Goal: Task Accomplishment & Management: Use online tool/utility

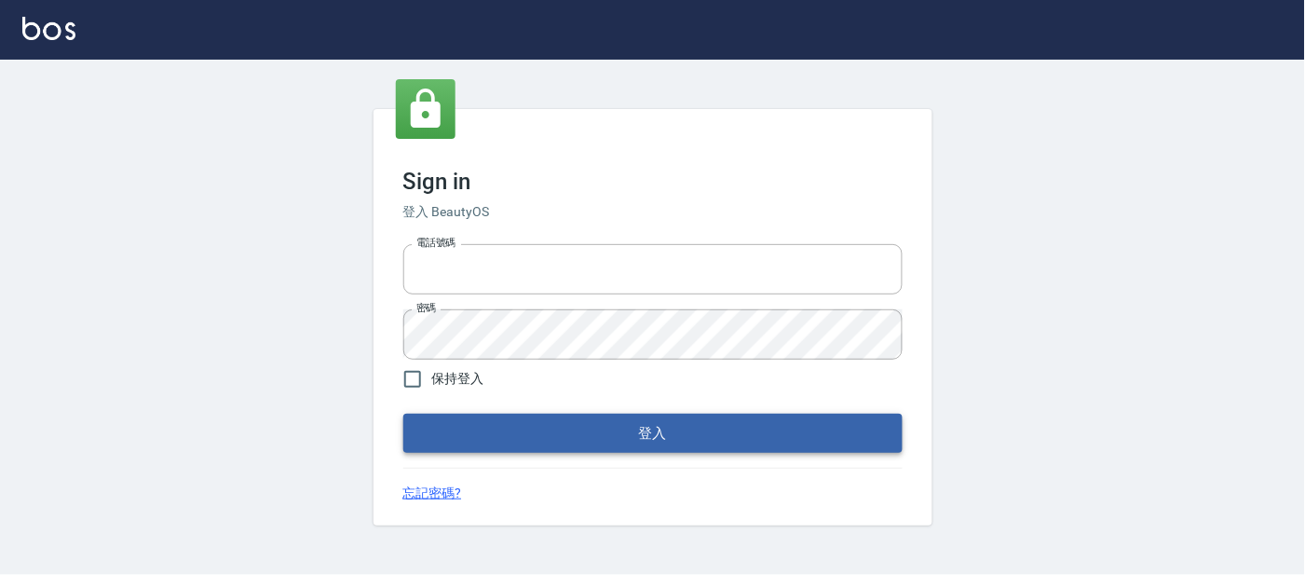
type input "25866822"
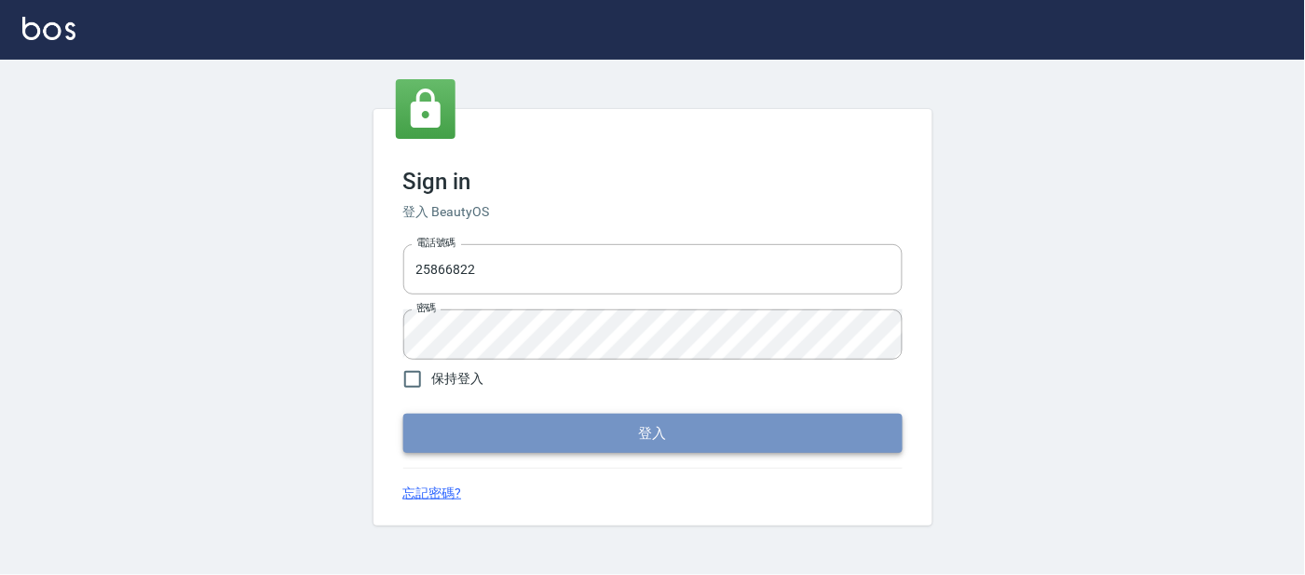
click at [505, 430] on button "登入" at bounding box center [652, 433] width 499 height 39
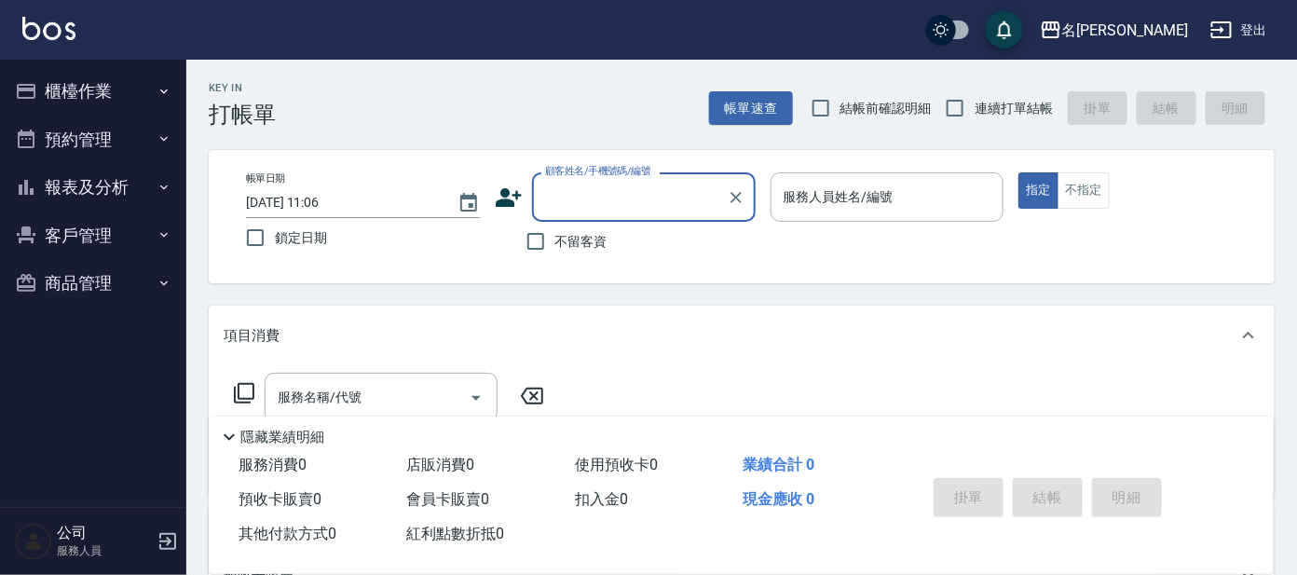
click at [105, 87] on button "櫃檯作業" at bounding box center [92, 91] width 171 height 48
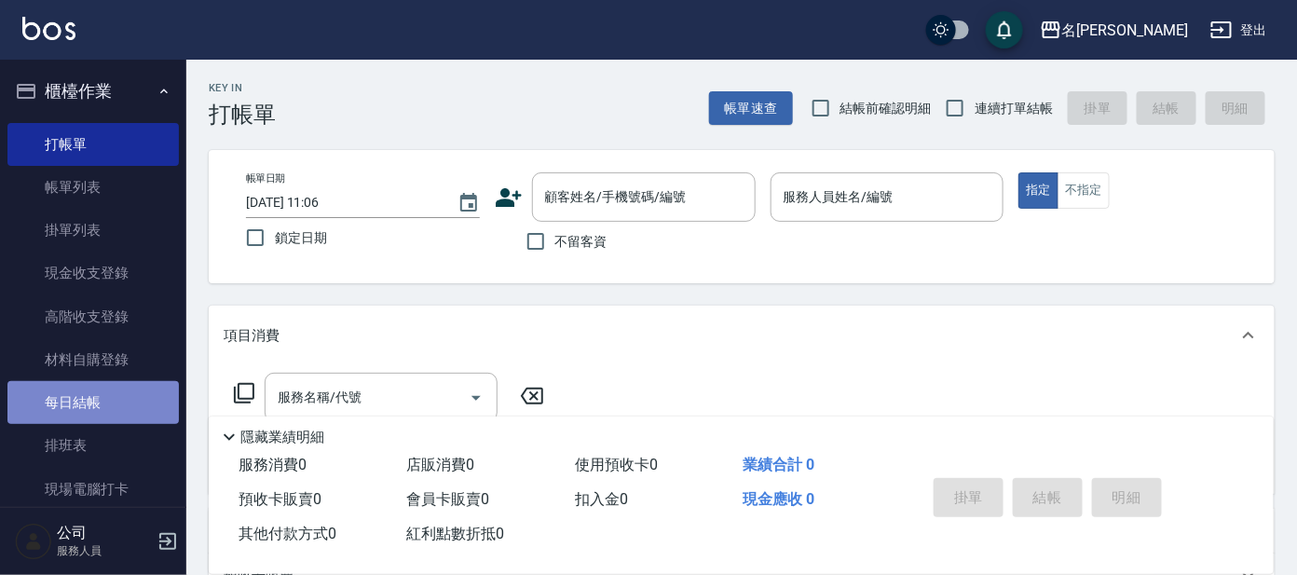
click at [95, 396] on link "每日結帳" at bounding box center [92, 402] width 171 height 43
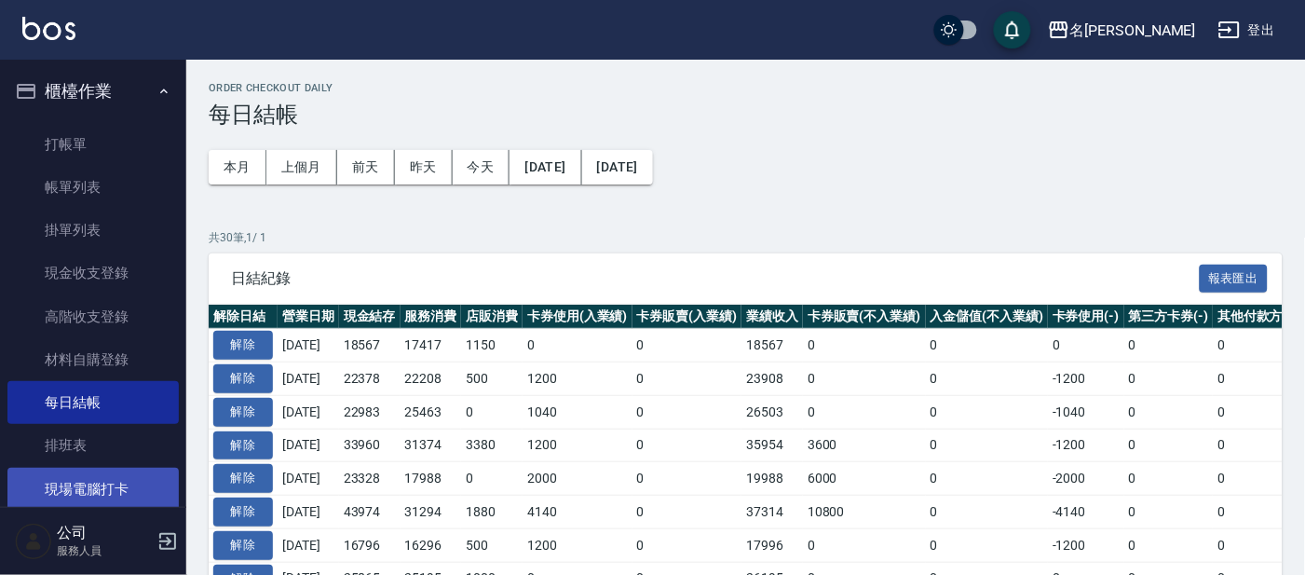
click at [144, 472] on link "現場電腦打卡" at bounding box center [92, 489] width 171 height 43
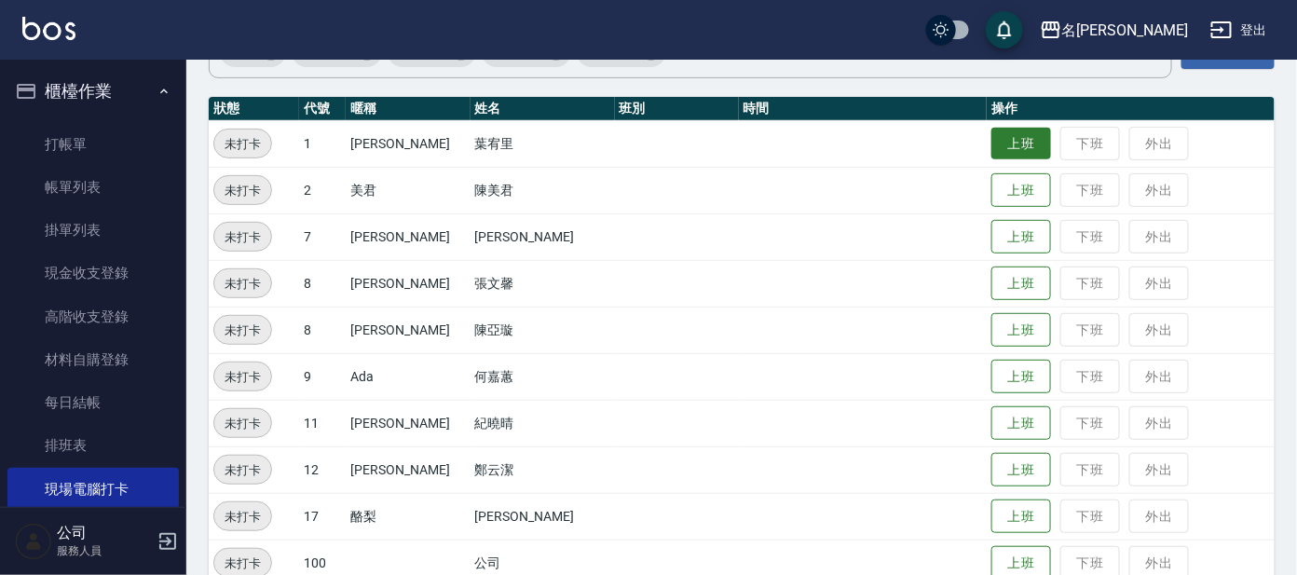
scroll to position [144, 0]
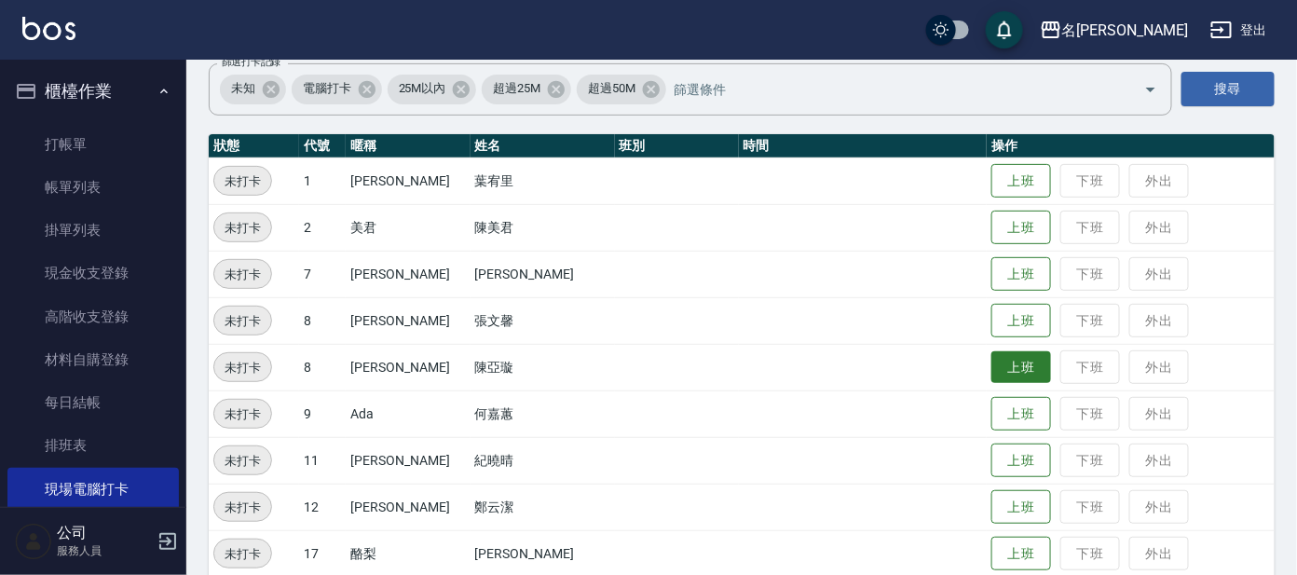
click at [991, 380] on button "上班" at bounding box center [1021, 367] width 60 height 33
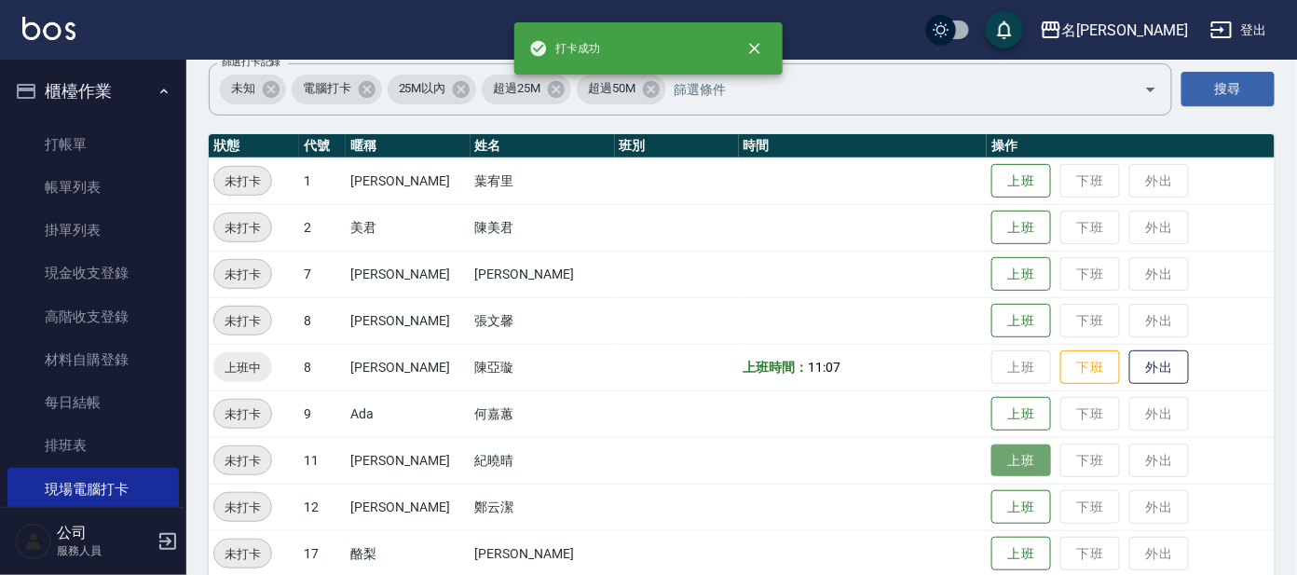
click at [1005, 469] on button "上班" at bounding box center [1021, 460] width 60 height 33
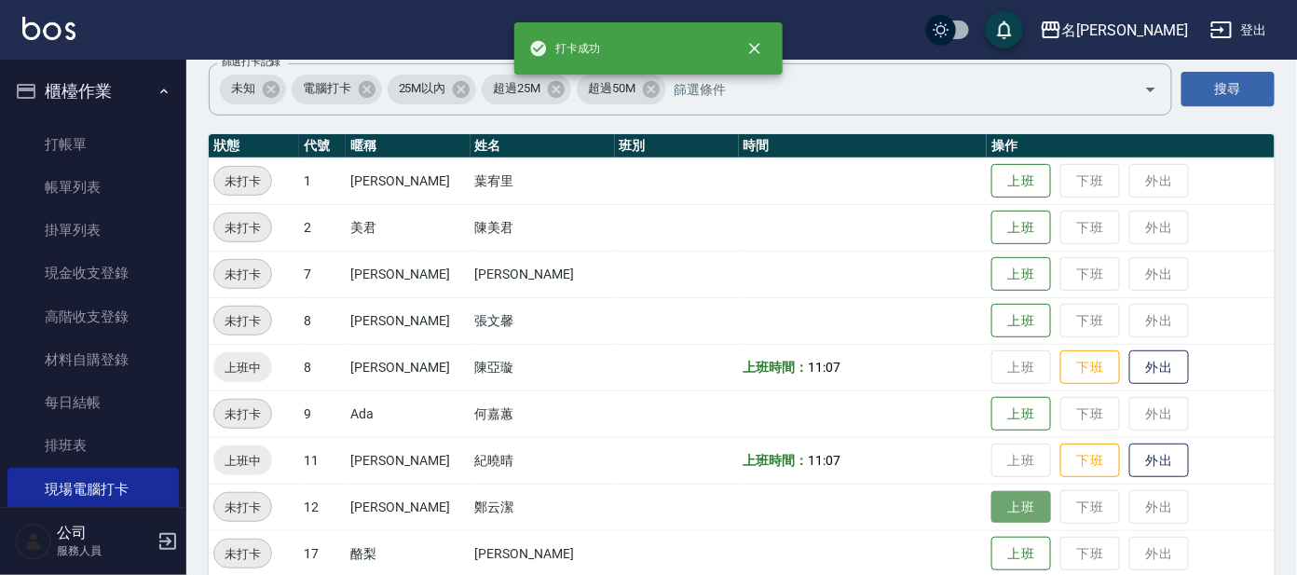
click at [999, 509] on button "上班" at bounding box center [1021, 507] width 60 height 33
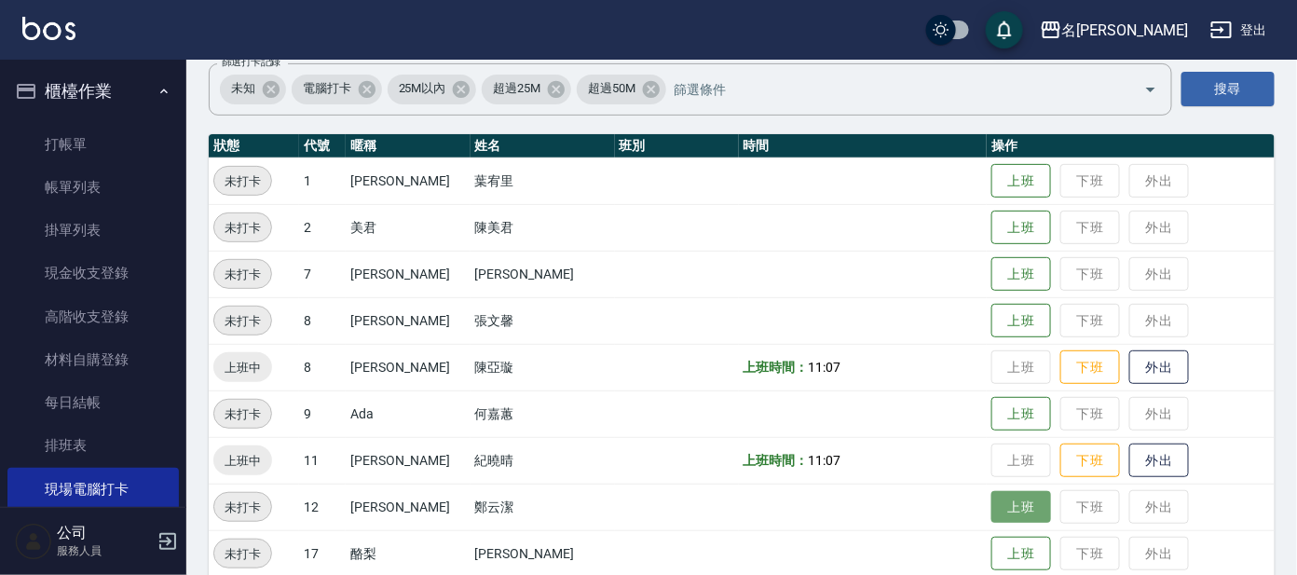
click at [994, 509] on button "上班" at bounding box center [1021, 507] width 60 height 33
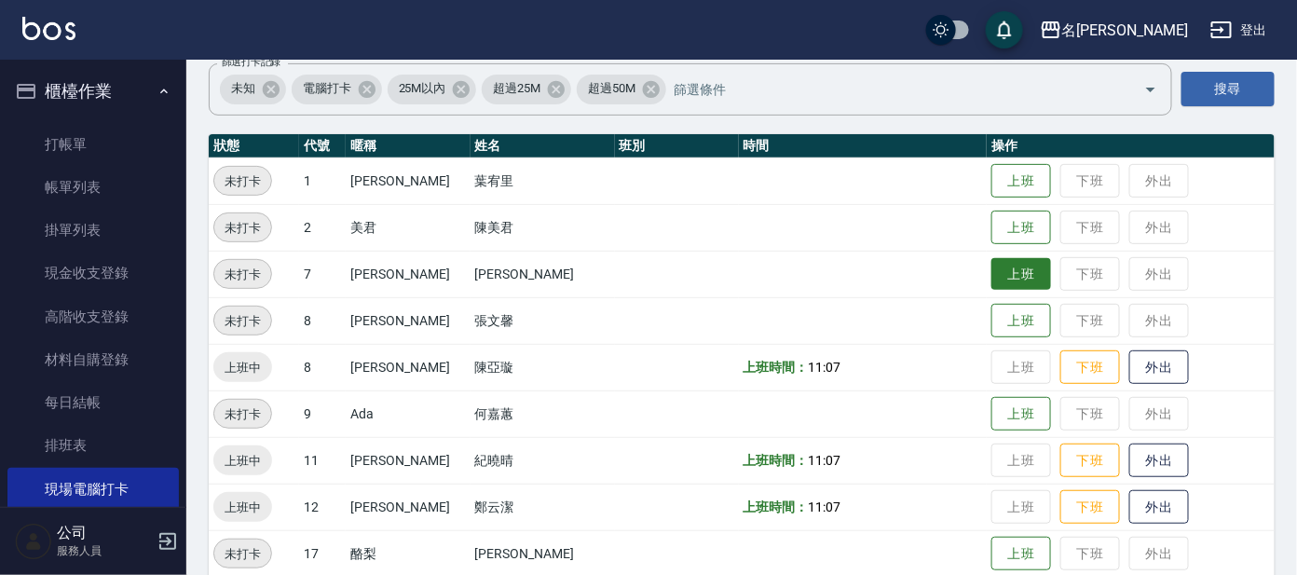
click at [991, 278] on button "上班" at bounding box center [1021, 274] width 60 height 33
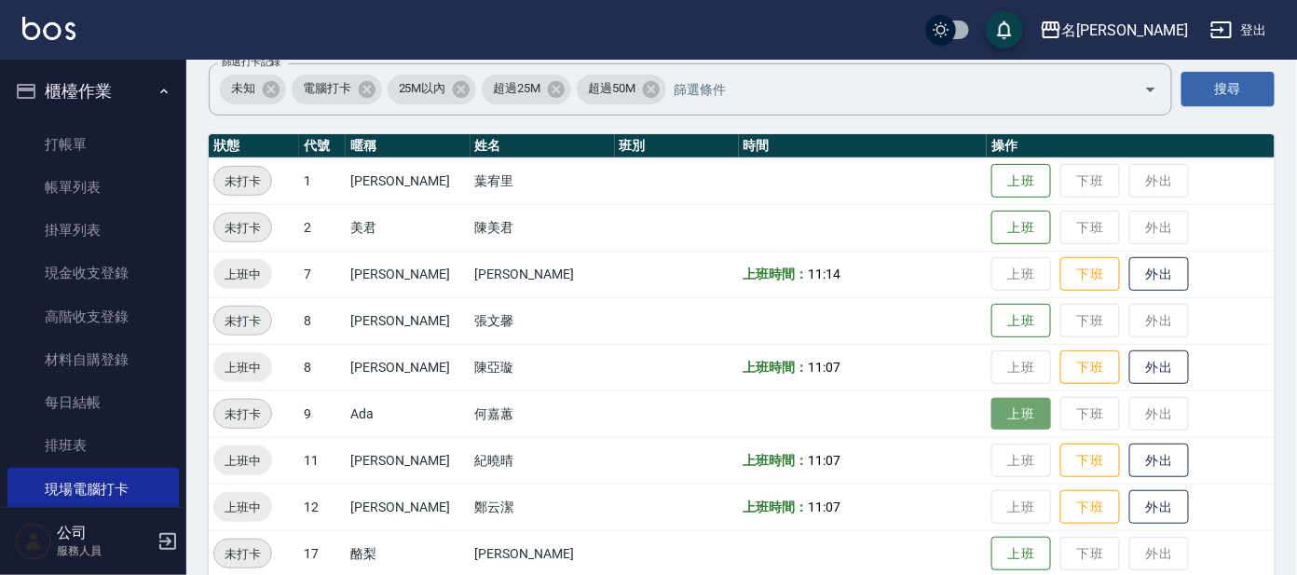
click at [1001, 407] on button "上班" at bounding box center [1021, 414] width 60 height 33
